Goal: Obtain resource: Download file/media

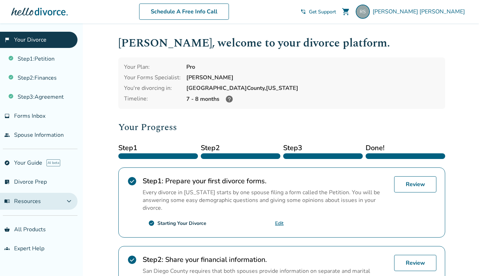
click at [61, 198] on button "menu_book Resources expand_more" at bounding box center [38, 201] width 77 height 17
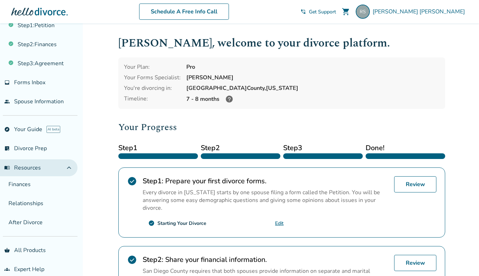
scroll to position [41, 0]
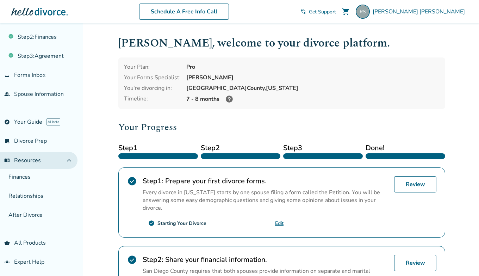
click at [73, 158] on span "expand_less" at bounding box center [69, 160] width 8 height 8
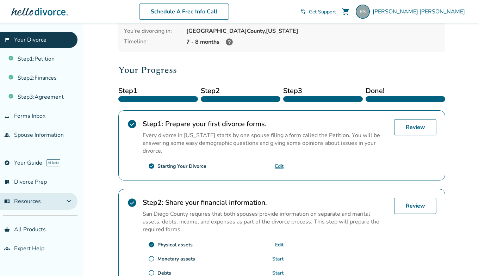
scroll to position [58, 0]
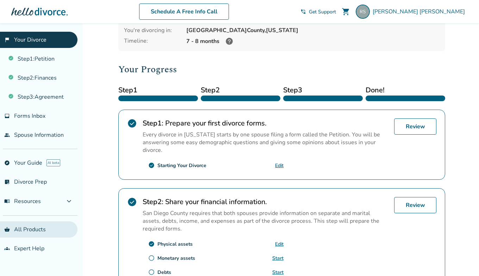
click at [50, 226] on link "shopping_basket All Products" at bounding box center [38, 229] width 77 height 16
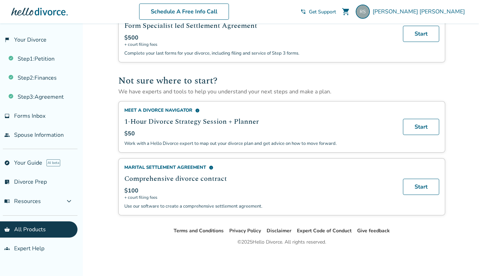
scroll to position [424, 0]
click at [39, 249] on link "groups Expert Help" at bounding box center [38, 248] width 77 height 16
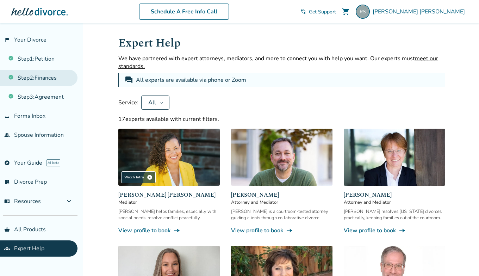
click at [46, 78] on link "Step 2 : Finances" at bounding box center [38, 78] width 77 height 16
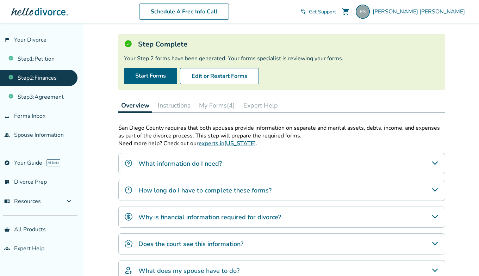
scroll to position [42, 0]
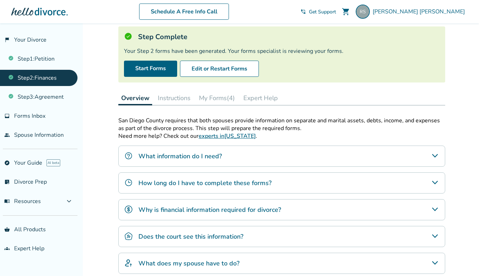
click at [225, 101] on button "My Forms (4)" at bounding box center [217, 98] width 42 height 14
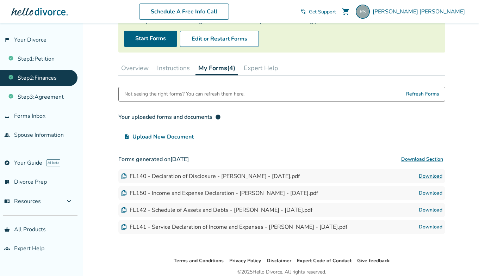
scroll to position [73, 0]
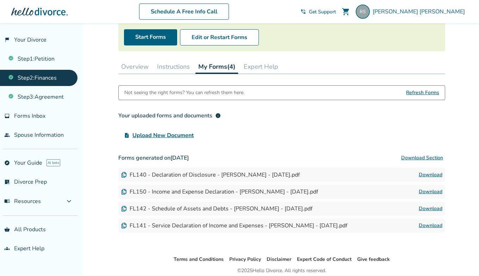
click at [138, 175] on div "FL140 - Declaration of Disclosure - Richard J Schwartz - 2025-01-06.pdf" at bounding box center [210, 175] width 178 height 8
click at [140, 192] on div "FL150 - Income and Expense Declaration - Richard J Schwartz - 2025-01-06.pdf" at bounding box center [219, 192] width 197 height 8
click at [123, 192] on img at bounding box center [124, 192] width 6 height 6
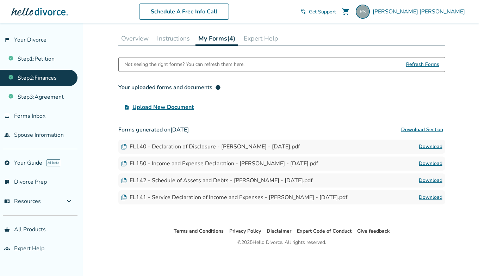
scroll to position [67, 0]
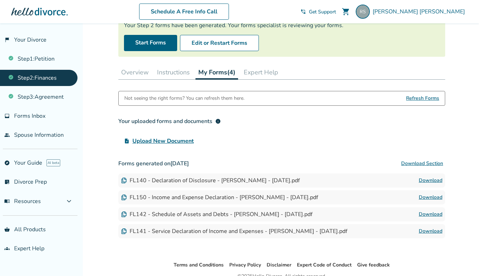
click at [425, 195] on link "Download" at bounding box center [430, 197] width 24 height 8
click at [424, 230] on link "Download" at bounding box center [430, 231] width 24 height 8
